Goal: Transaction & Acquisition: Subscribe to service/newsletter

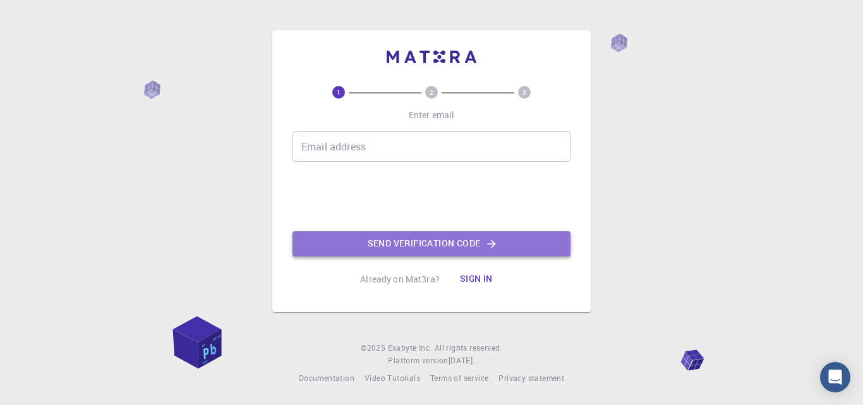
click at [445, 245] on button "Send verification code" at bounding box center [432, 243] width 278 height 25
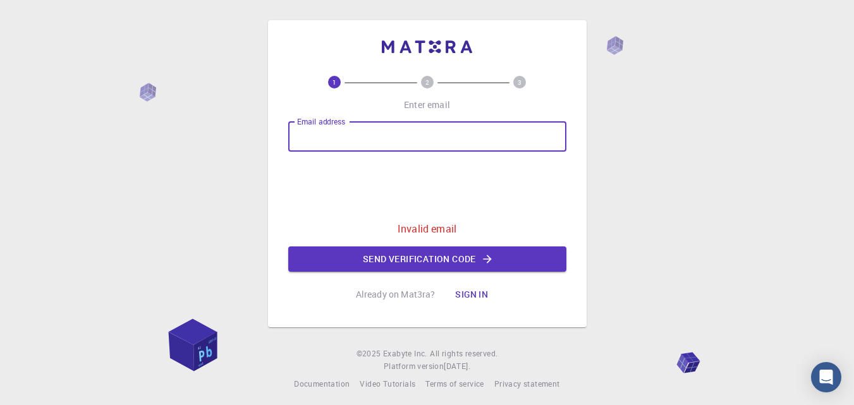
click at [375, 128] on input "Email address" at bounding box center [427, 136] width 278 height 30
type input "[EMAIL_ADDRESS][DOMAIN_NAME]"
click at [416, 262] on button "Send verification code" at bounding box center [427, 258] width 278 height 25
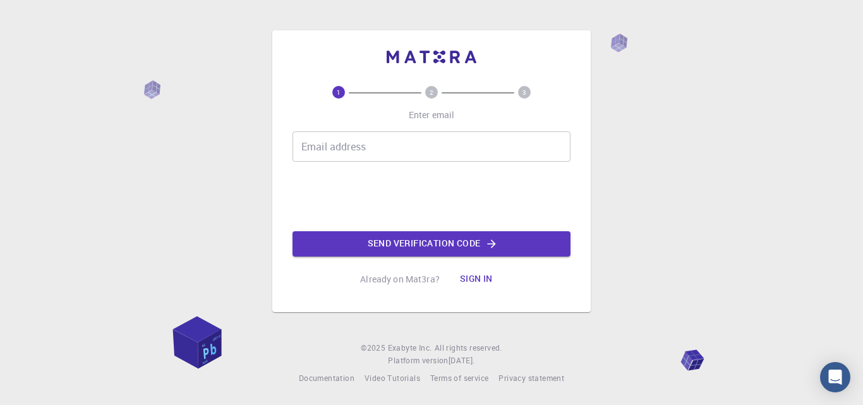
click at [384, 143] on input "Email address" at bounding box center [432, 146] width 278 height 30
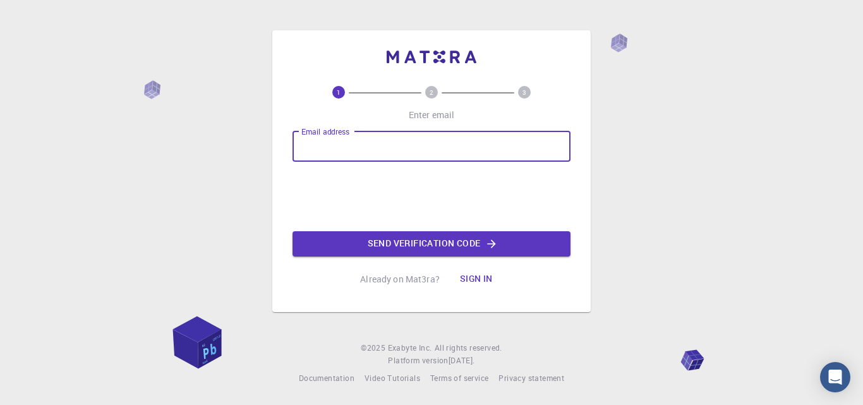
type input "[EMAIL_ADDRESS][DOMAIN_NAME]"
click at [385, 246] on button "Send verification code" at bounding box center [432, 243] width 278 height 25
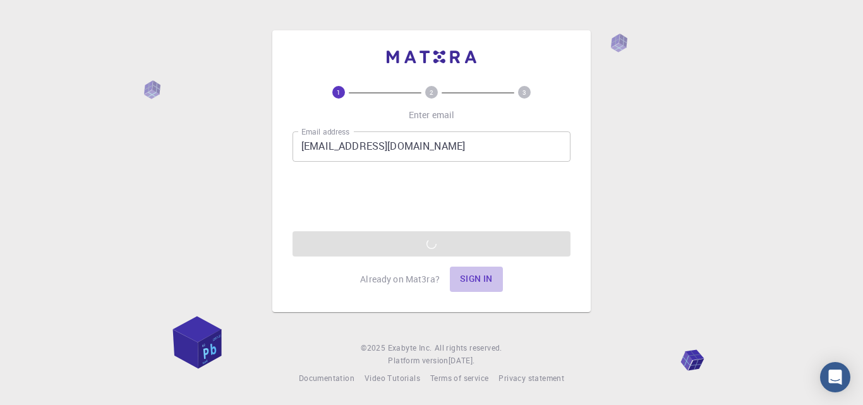
click at [474, 278] on button "Sign in" at bounding box center [476, 279] width 53 height 25
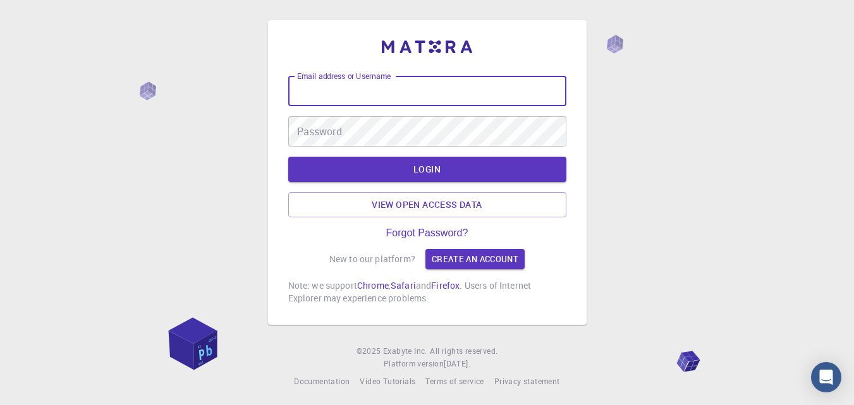
click at [406, 100] on input "Email address or Username" at bounding box center [427, 91] width 278 height 30
type input "O"
type input "[EMAIL_ADDRESS][DOMAIN_NAME]"
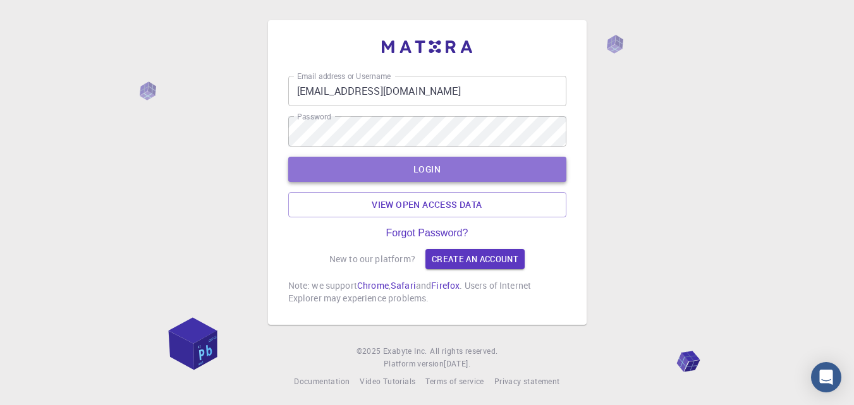
click at [420, 164] on button "LOGIN" at bounding box center [427, 169] width 278 height 25
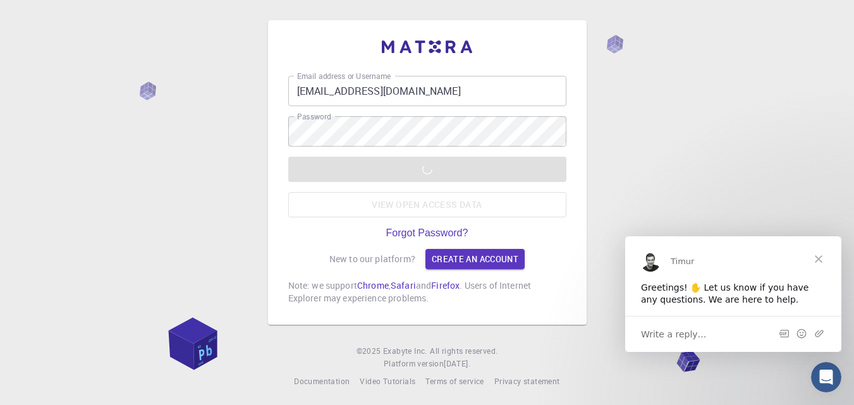
click at [815, 260] on span "Close" at bounding box center [818, 258] width 45 height 45
